Goal: Task Accomplishment & Management: Manage account settings

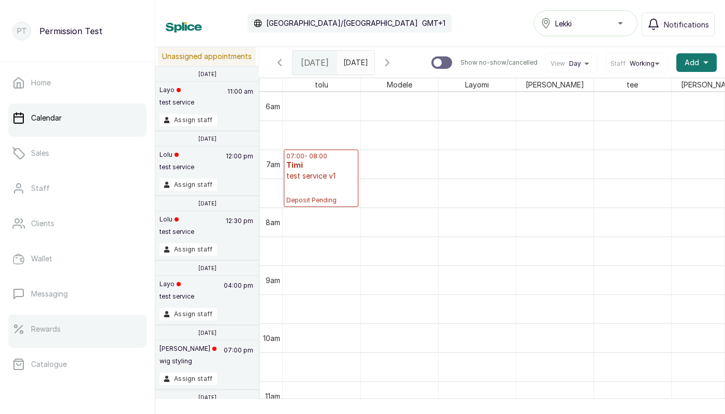
scroll to position [135, 0]
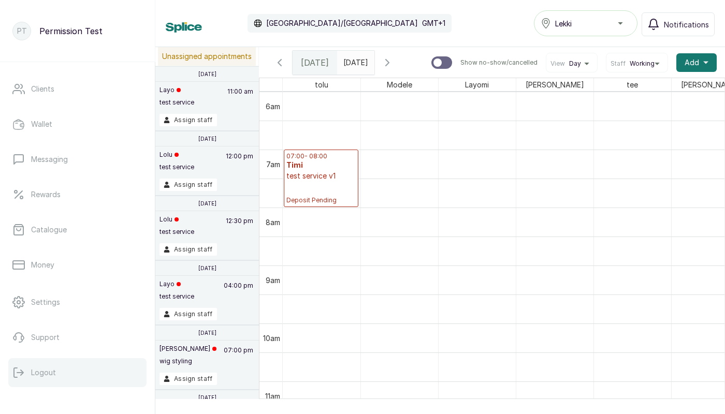
click at [46, 375] on p "Logout" at bounding box center [43, 373] width 25 height 10
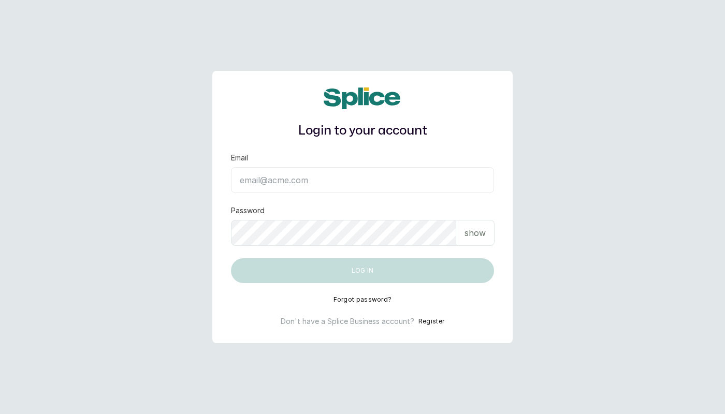
click at [503, 312] on div "Login to your account Email Password show Log in Forgot password? Don't have a …" at bounding box center [362, 207] width 300 height 272
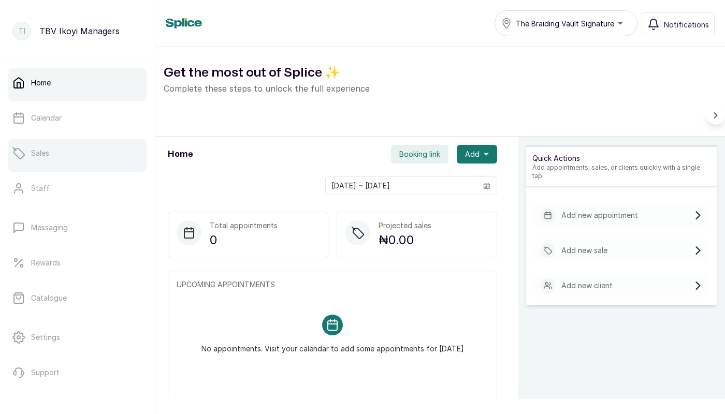
click at [50, 153] on link "Sales" at bounding box center [77, 153] width 138 height 29
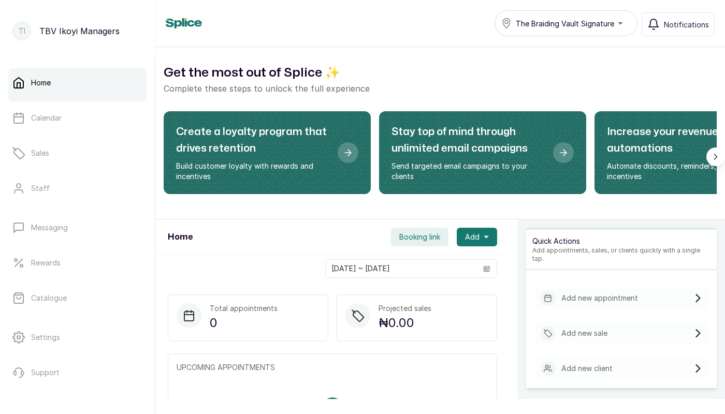
scroll to position [35, 0]
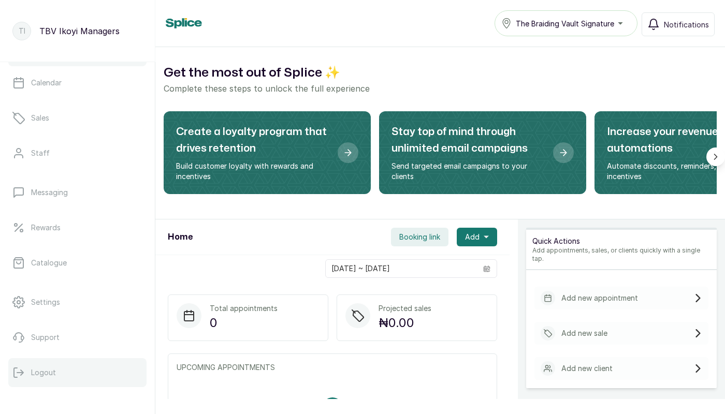
click at [47, 365] on button "Logout" at bounding box center [77, 372] width 138 height 29
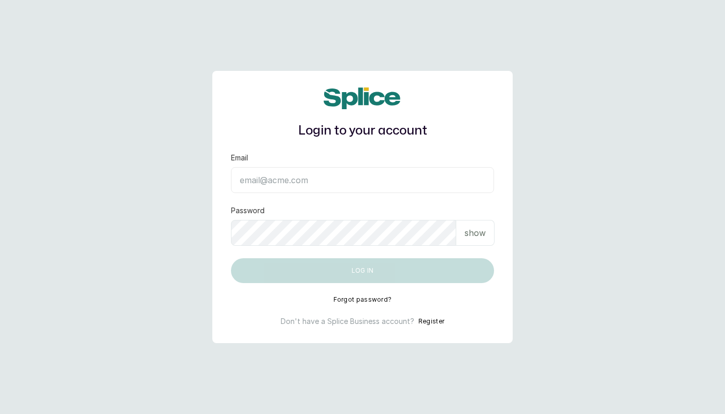
click at [598, 173] on main "Login to your account Email Password show Log in Forgot password? Don't have a …" at bounding box center [362, 207] width 725 height 414
